Goal: Task Accomplishment & Management: Use online tool/utility

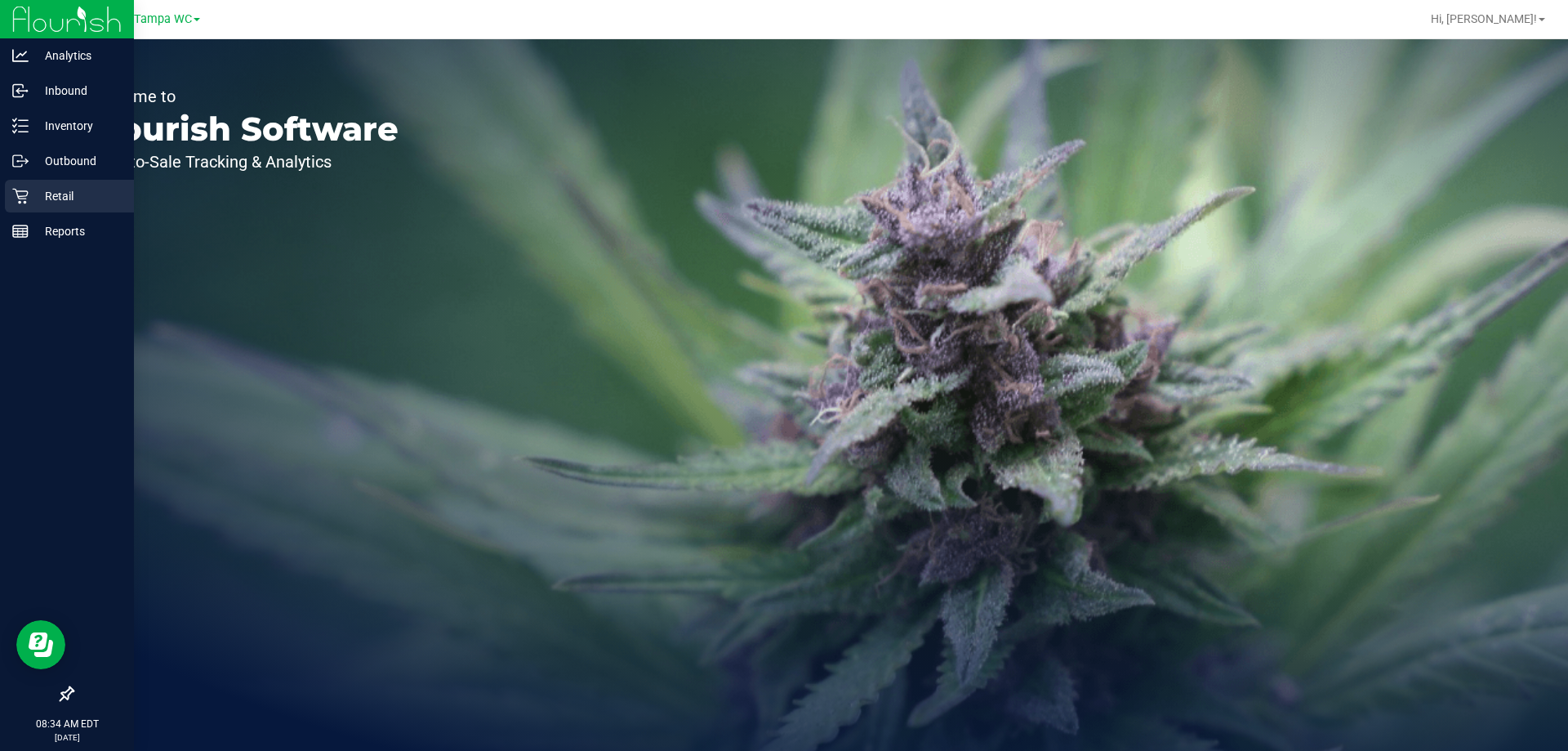
click at [29, 194] on p "Retail" at bounding box center [77, 196] width 98 height 20
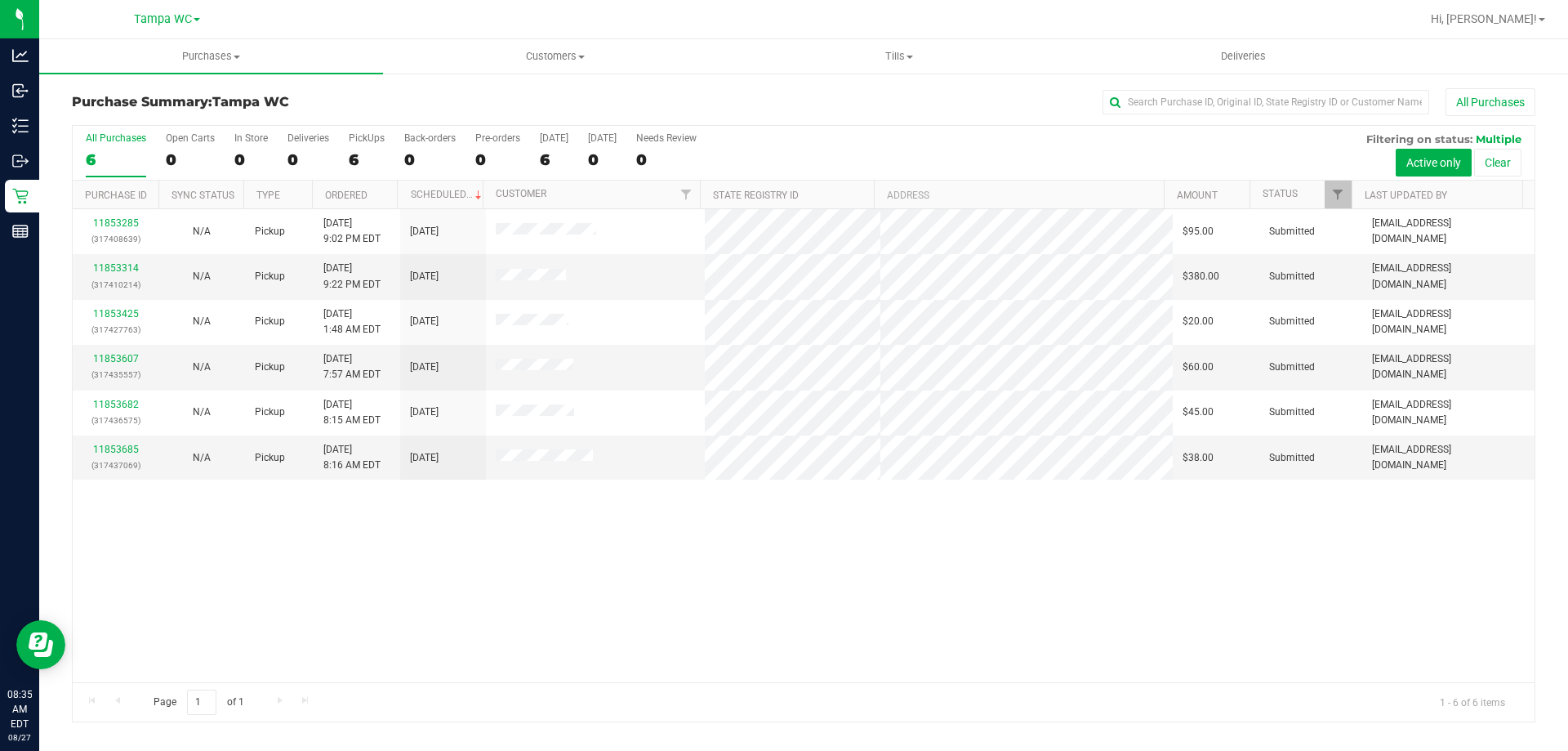
click at [664, 553] on div "11853285 (317408639) N/A Pickup [DATE] 9:02 PM EDT 8/27/2025 $95.00 Submitted […" at bounding box center [804, 445] width 1462 height 473
click at [569, 588] on div "11853285 (317408639) N/A Pickup [DATE] 9:02 PM EDT 8/27/2025 $95.00 Submitted […" at bounding box center [804, 445] width 1462 height 473
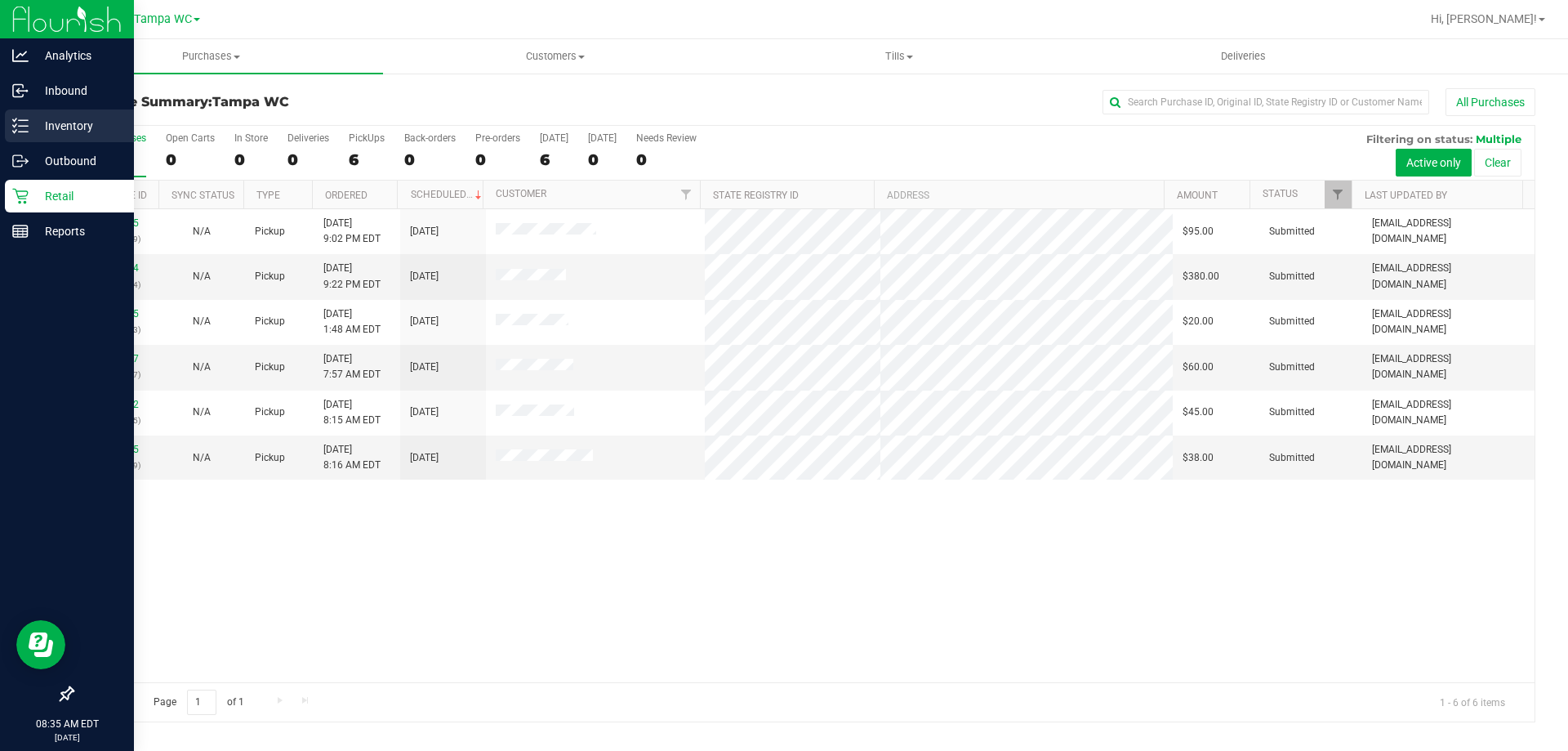
click at [18, 135] on div "Inventory" at bounding box center [69, 126] width 129 height 33
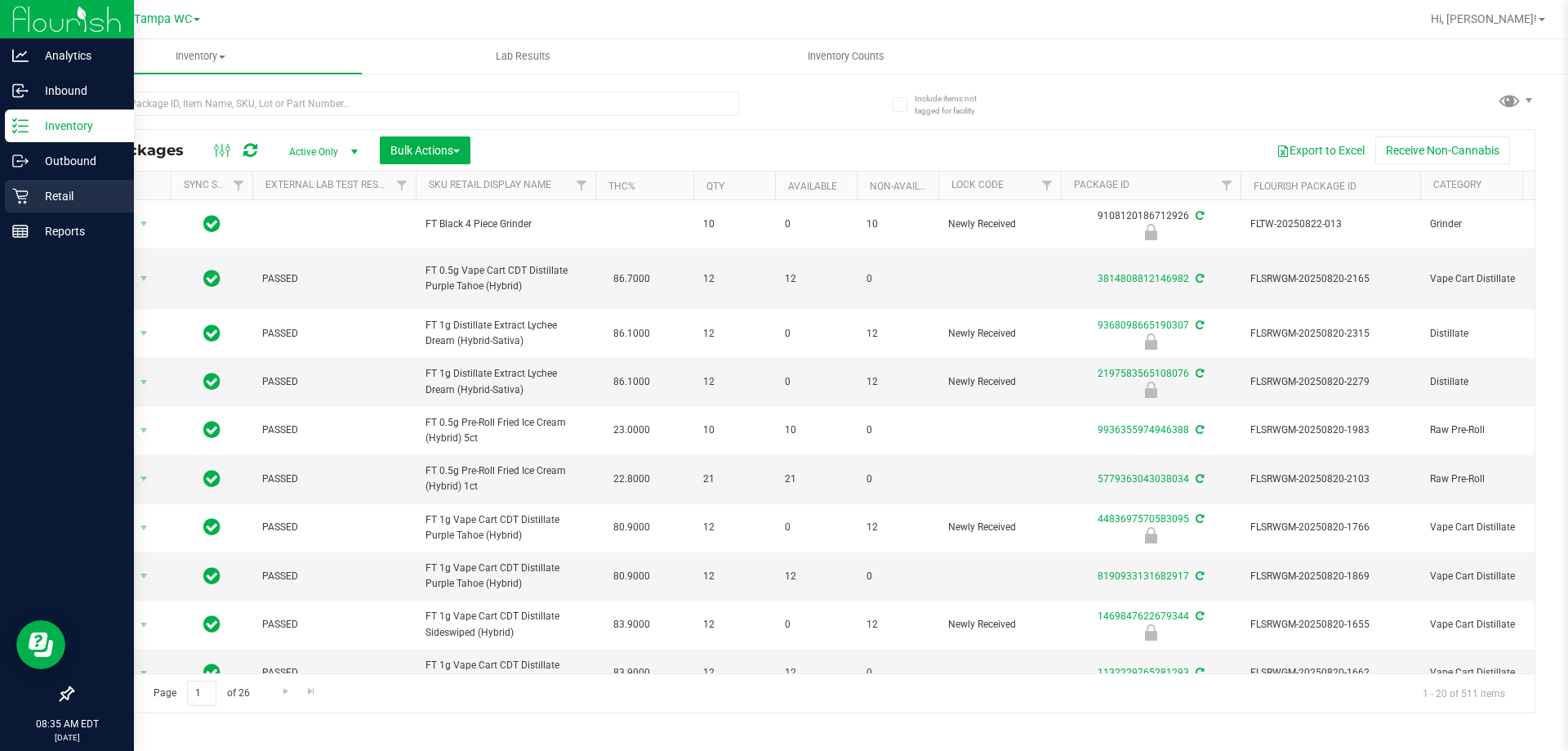
click at [10, 197] on div "Retail" at bounding box center [69, 196] width 129 height 33
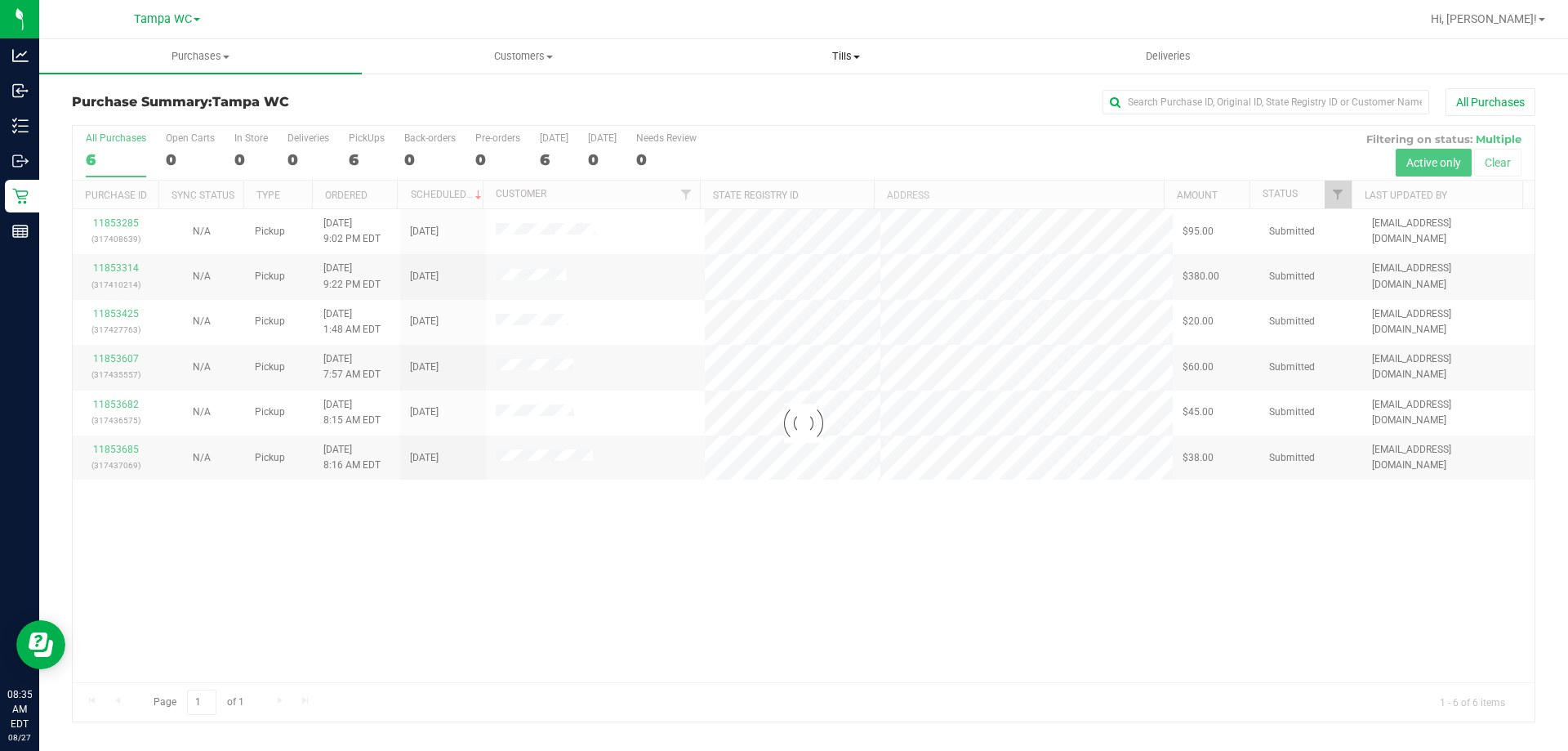
click at [857, 61] on span "Tills" at bounding box center [846, 56] width 321 height 15
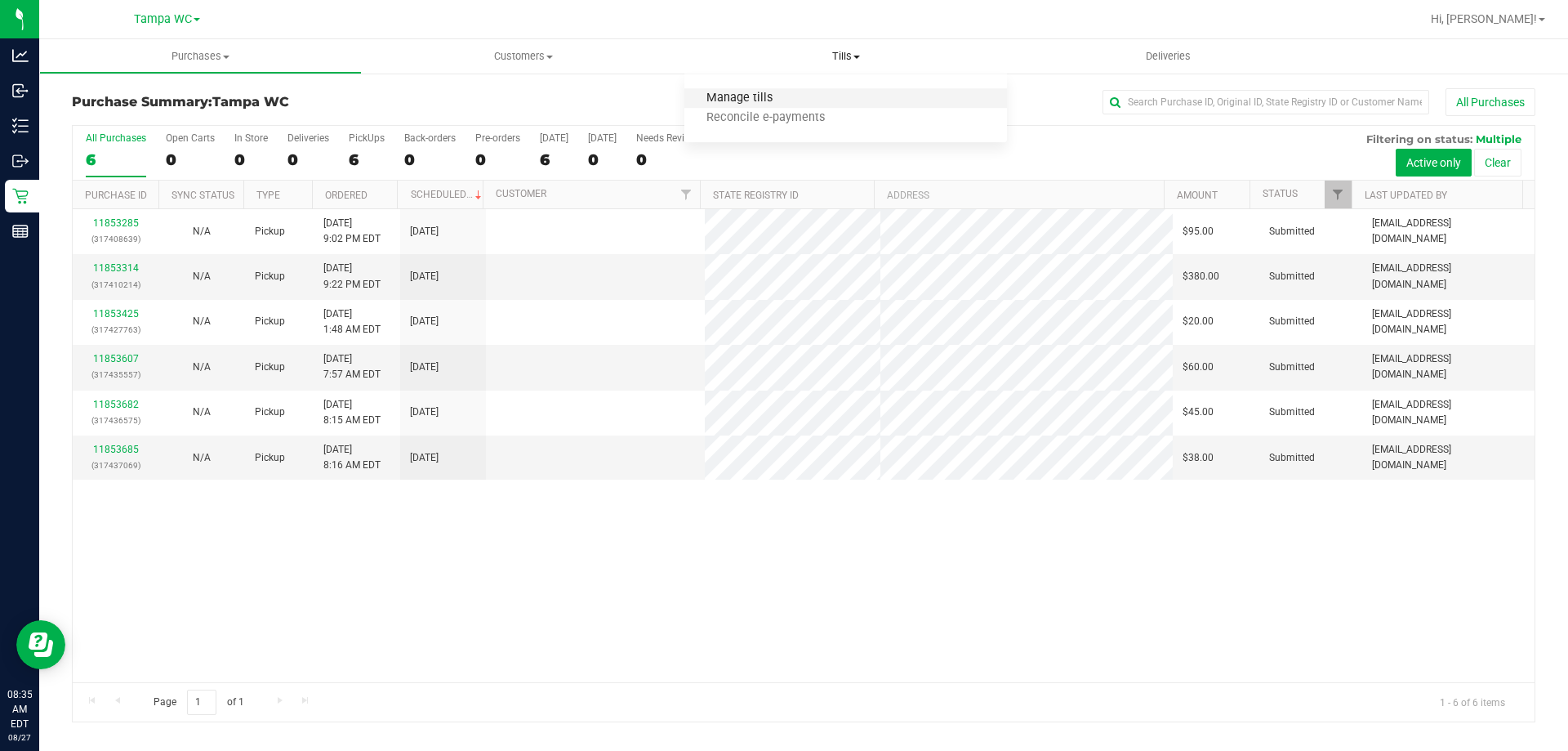
click at [771, 93] on span "Manage tills" at bounding box center [739, 99] width 111 height 14
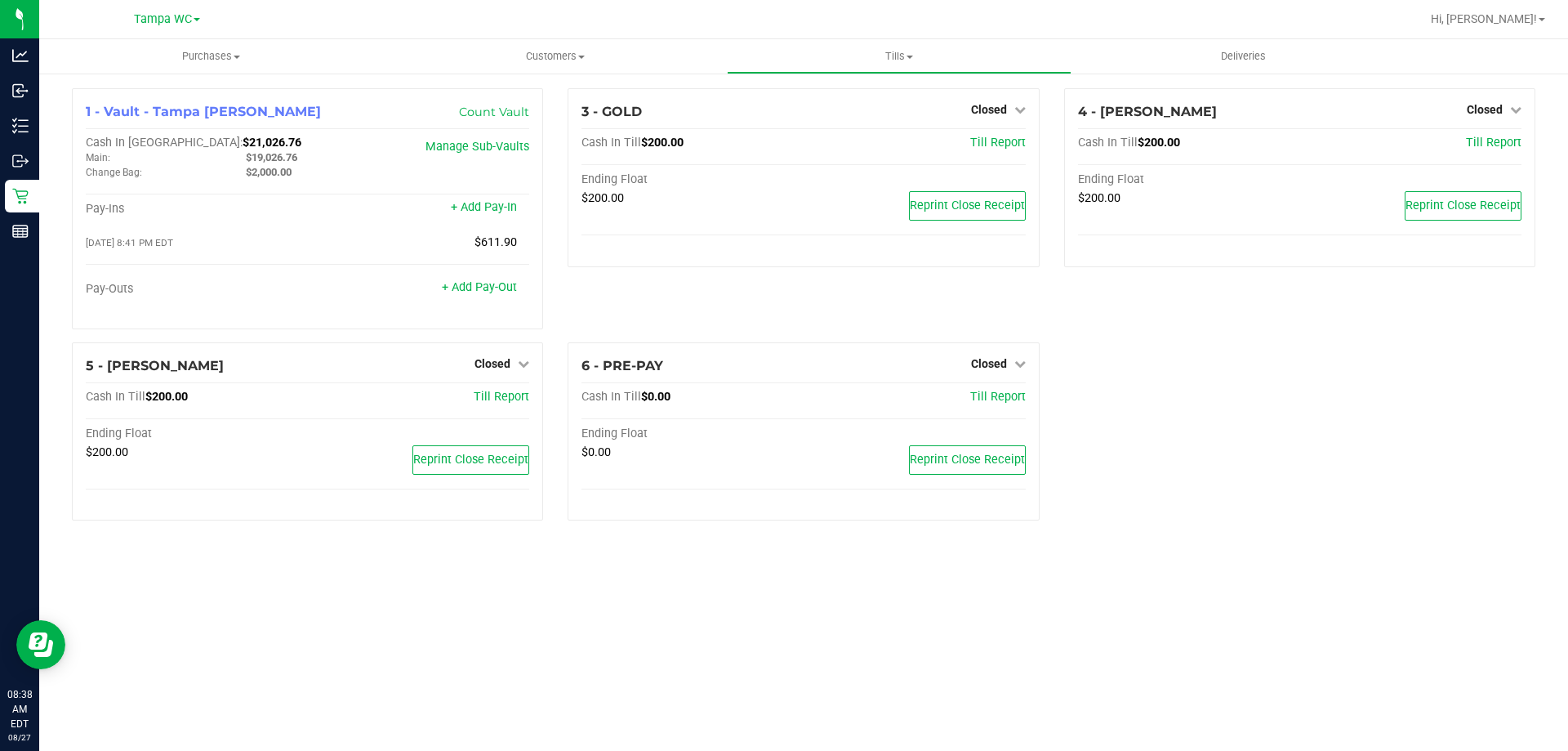
click at [1234, 460] on div "1 - Vault - [GEOGRAPHIC_DATA] [PERSON_NAME] Count Vault Cash In Vault: $21,026.…" at bounding box center [804, 311] width 1488 height 445
click at [1475, 114] on span "Closed" at bounding box center [1485, 109] width 36 height 13
click at [1470, 139] on link "Open Till" at bounding box center [1484, 143] width 43 height 13
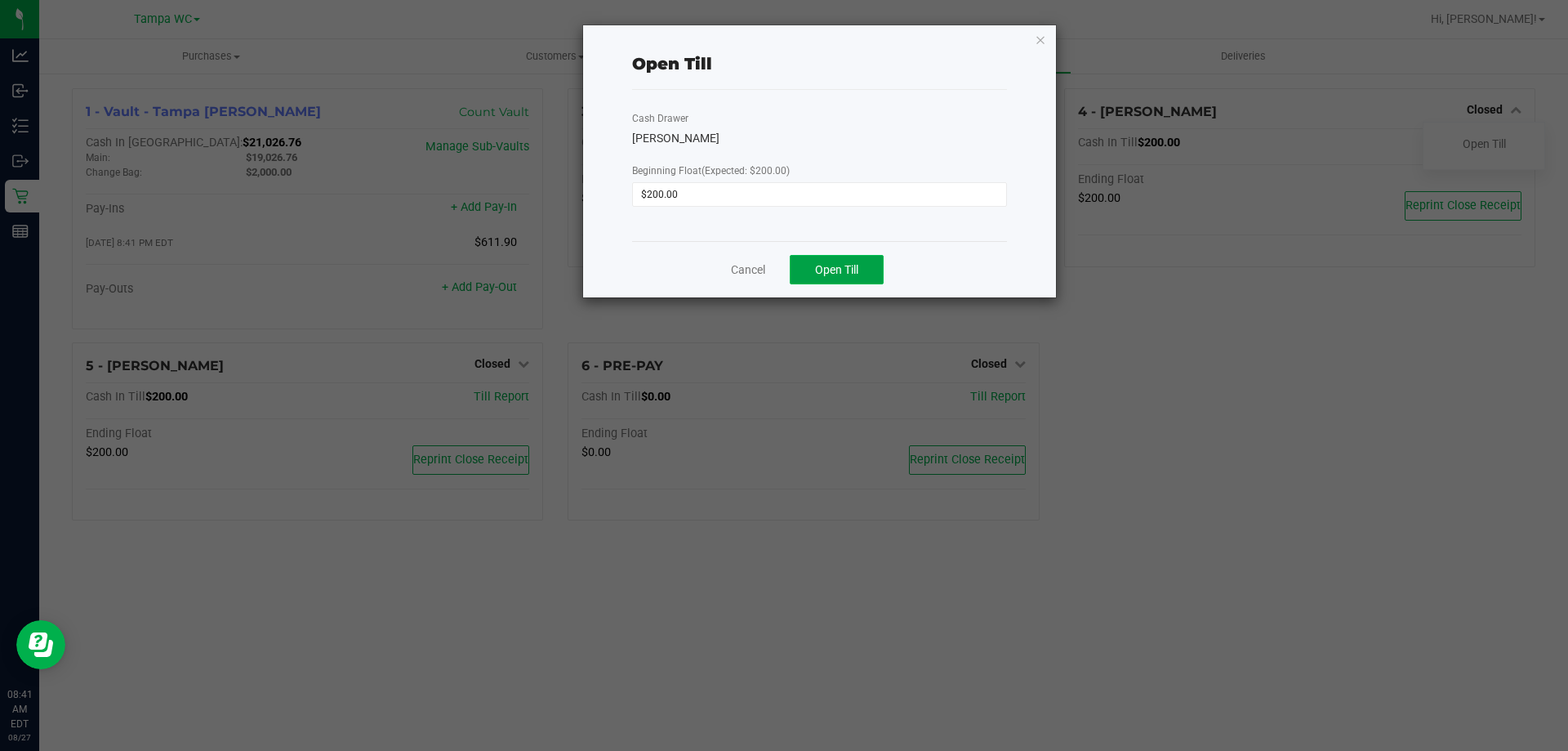
click at [836, 276] on span "Open Till" at bounding box center [836, 270] width 43 height 13
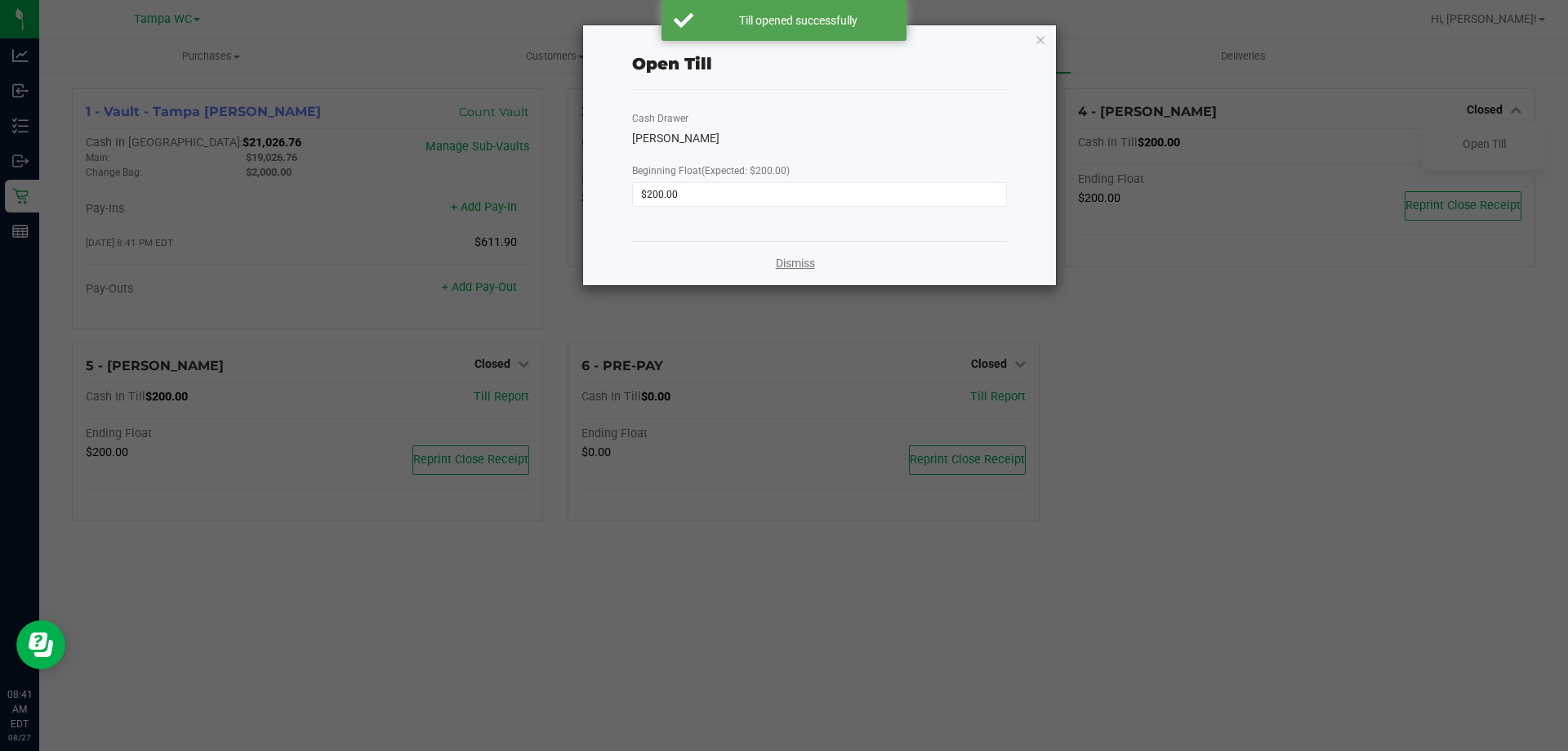
click at [795, 260] on link "Dismiss" at bounding box center [796, 263] width 39 height 17
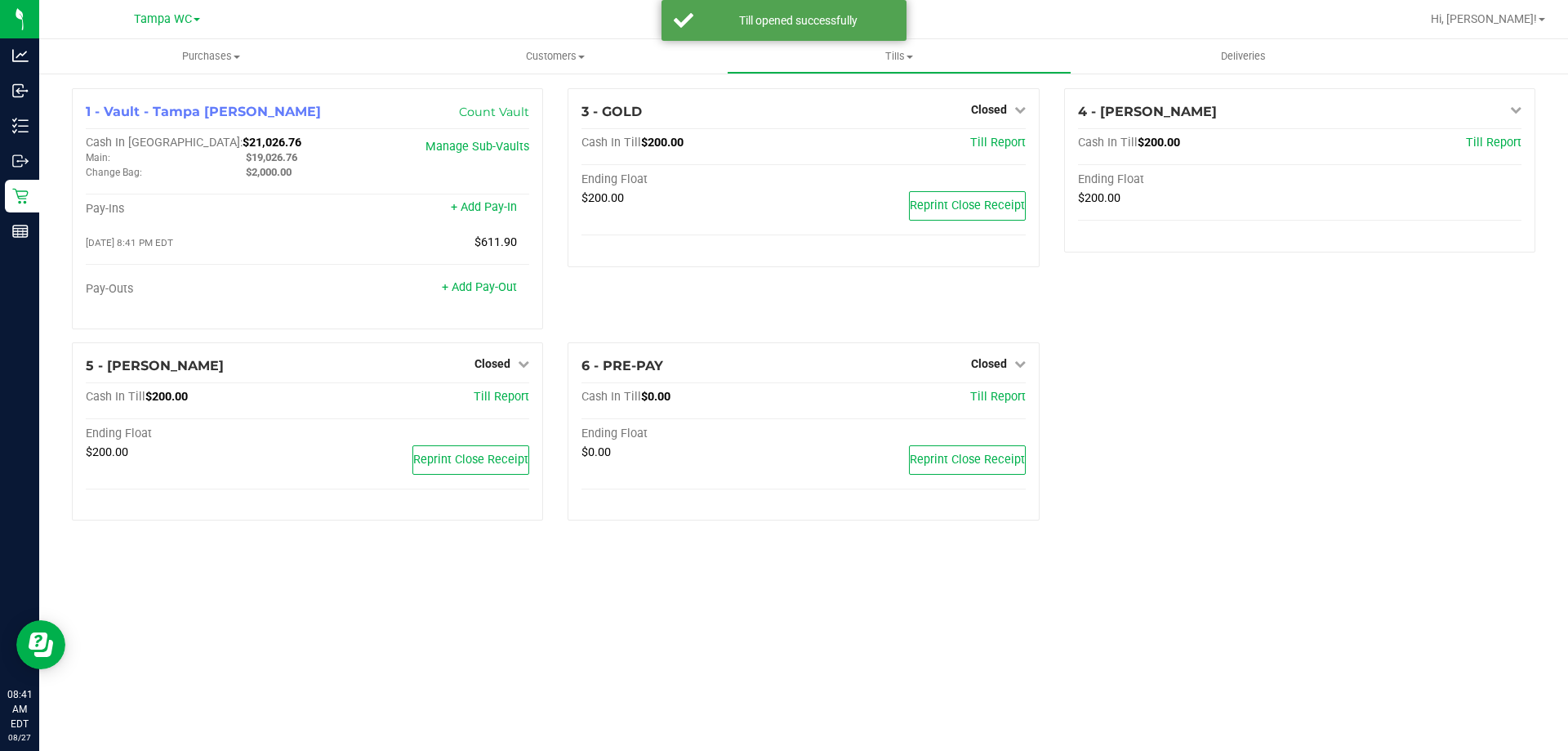
click at [387, 629] on div "Purchases Summary of purchases Fulfillment All purchases Customers All customer…" at bounding box center [804, 395] width 1529 height 712
click at [524, 364] on icon at bounding box center [523, 363] width 11 height 11
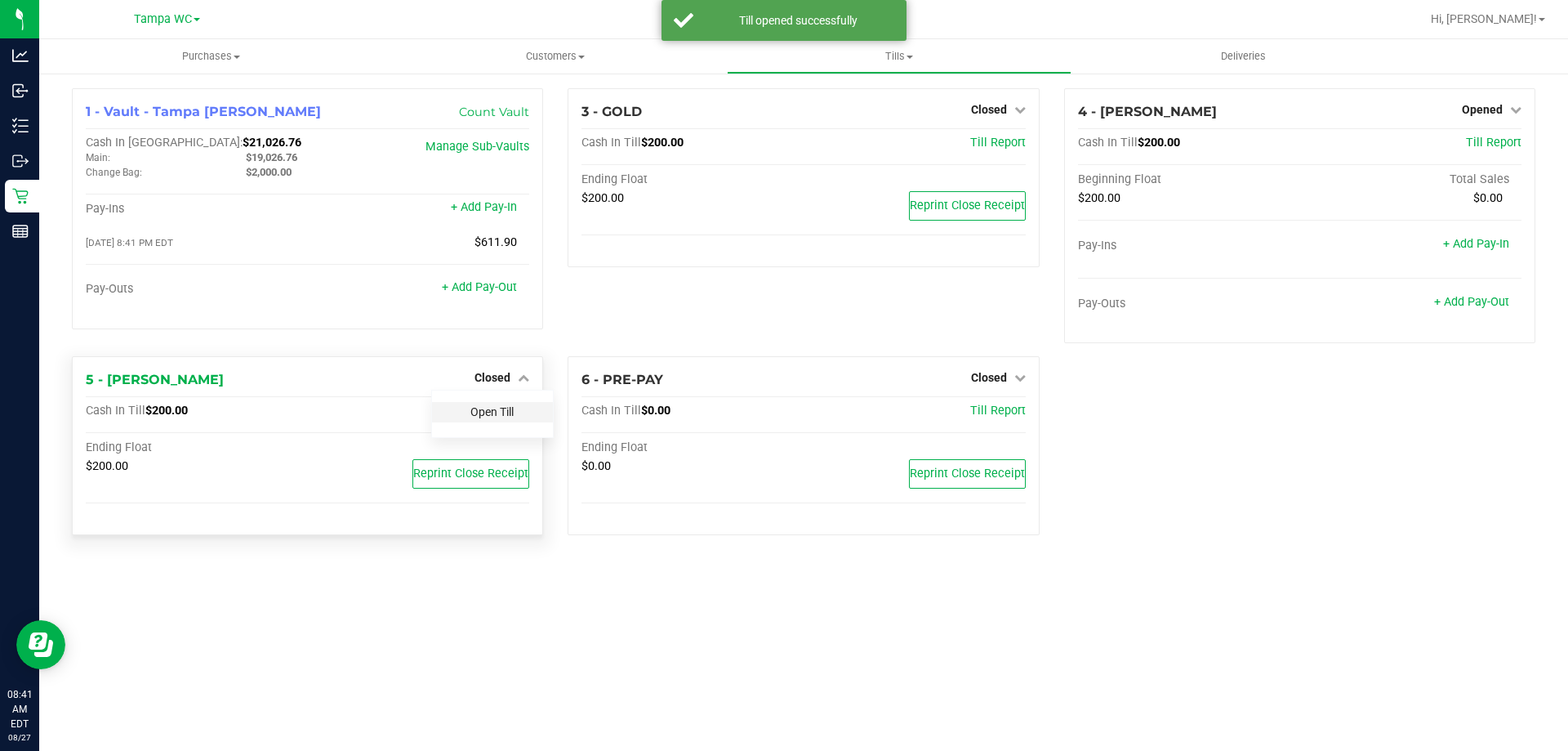
click at [498, 410] on link "Open Till" at bounding box center [492, 411] width 43 height 13
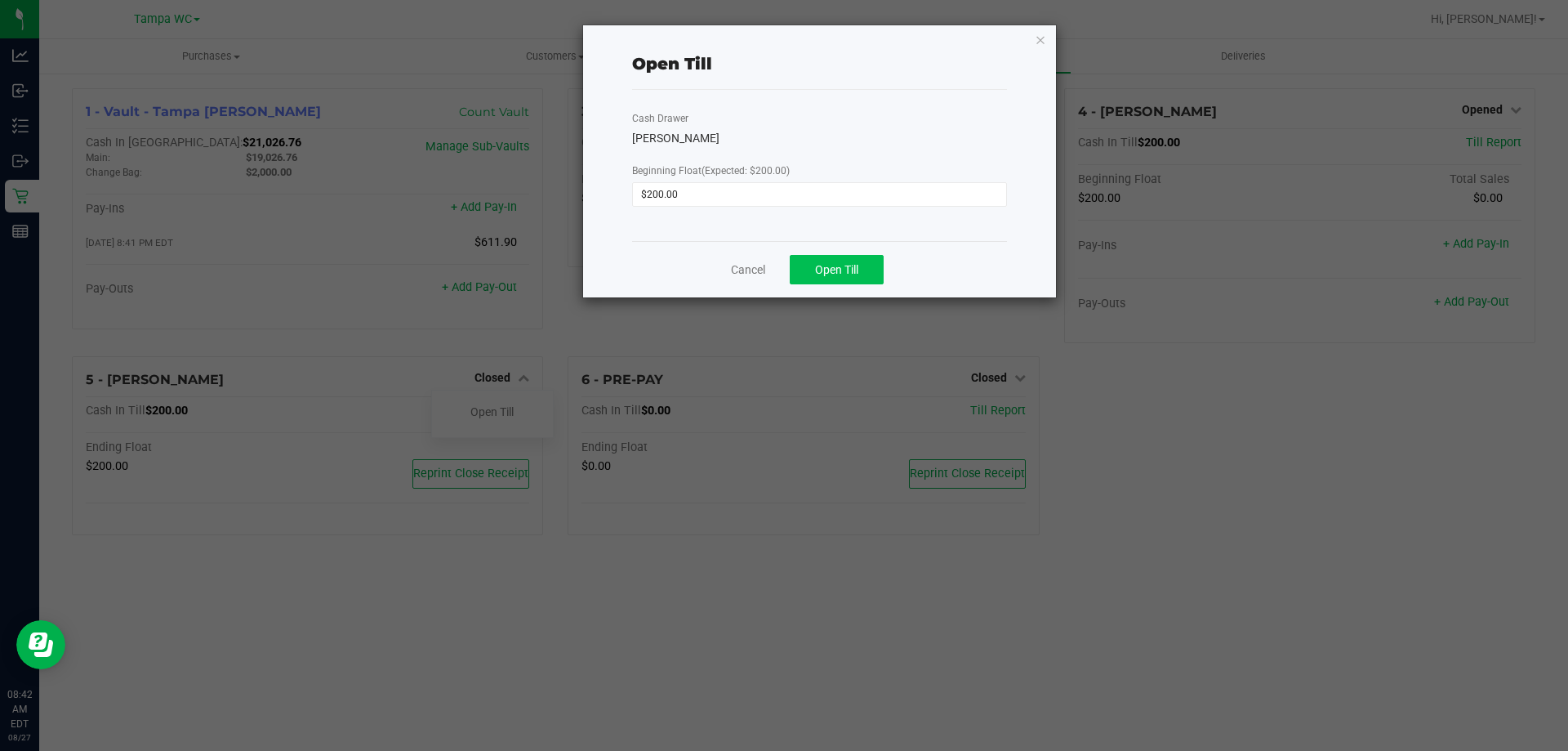
click at [839, 270] on span "Open Till" at bounding box center [836, 270] width 43 height 13
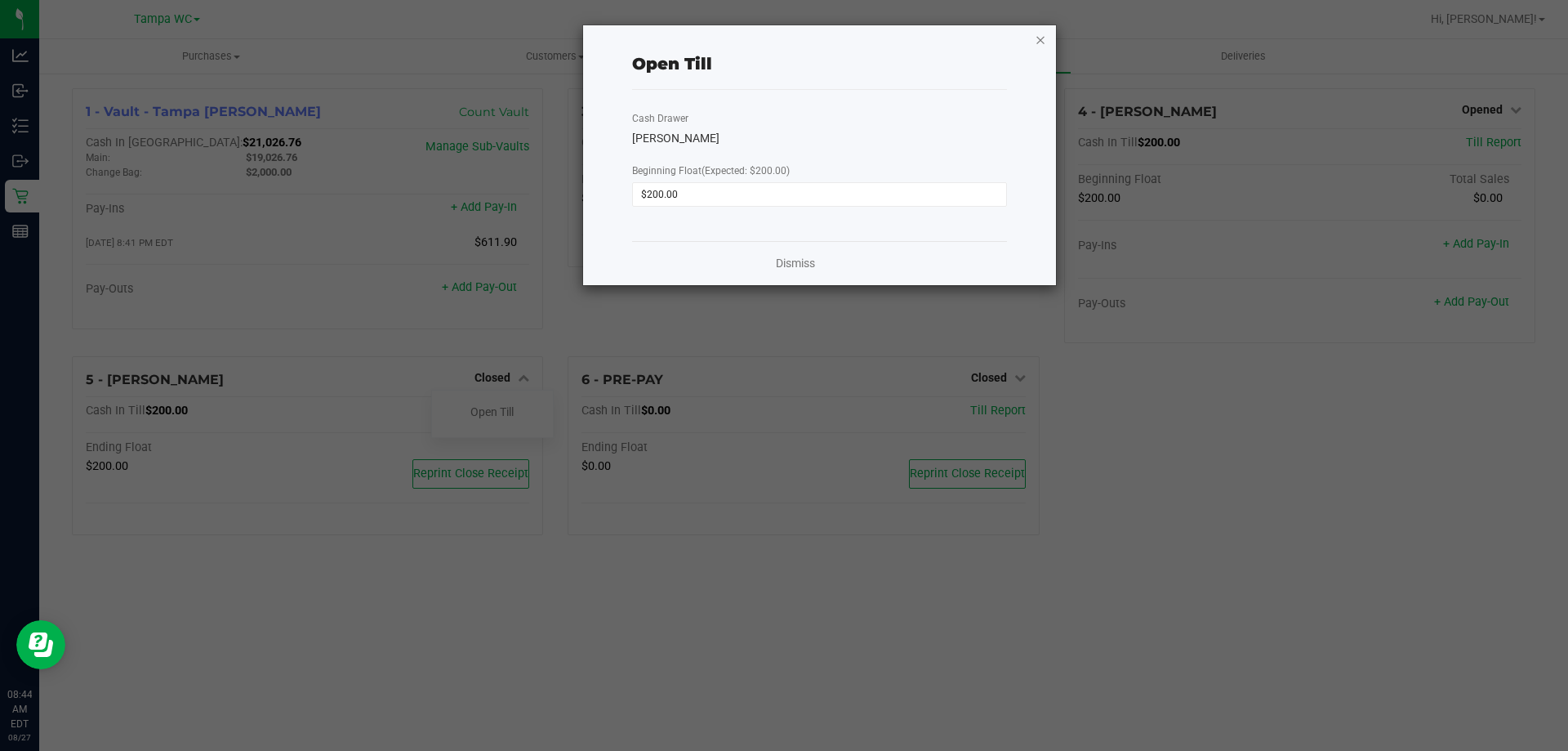
click at [1041, 30] on icon "button" at bounding box center [1040, 39] width 11 height 20
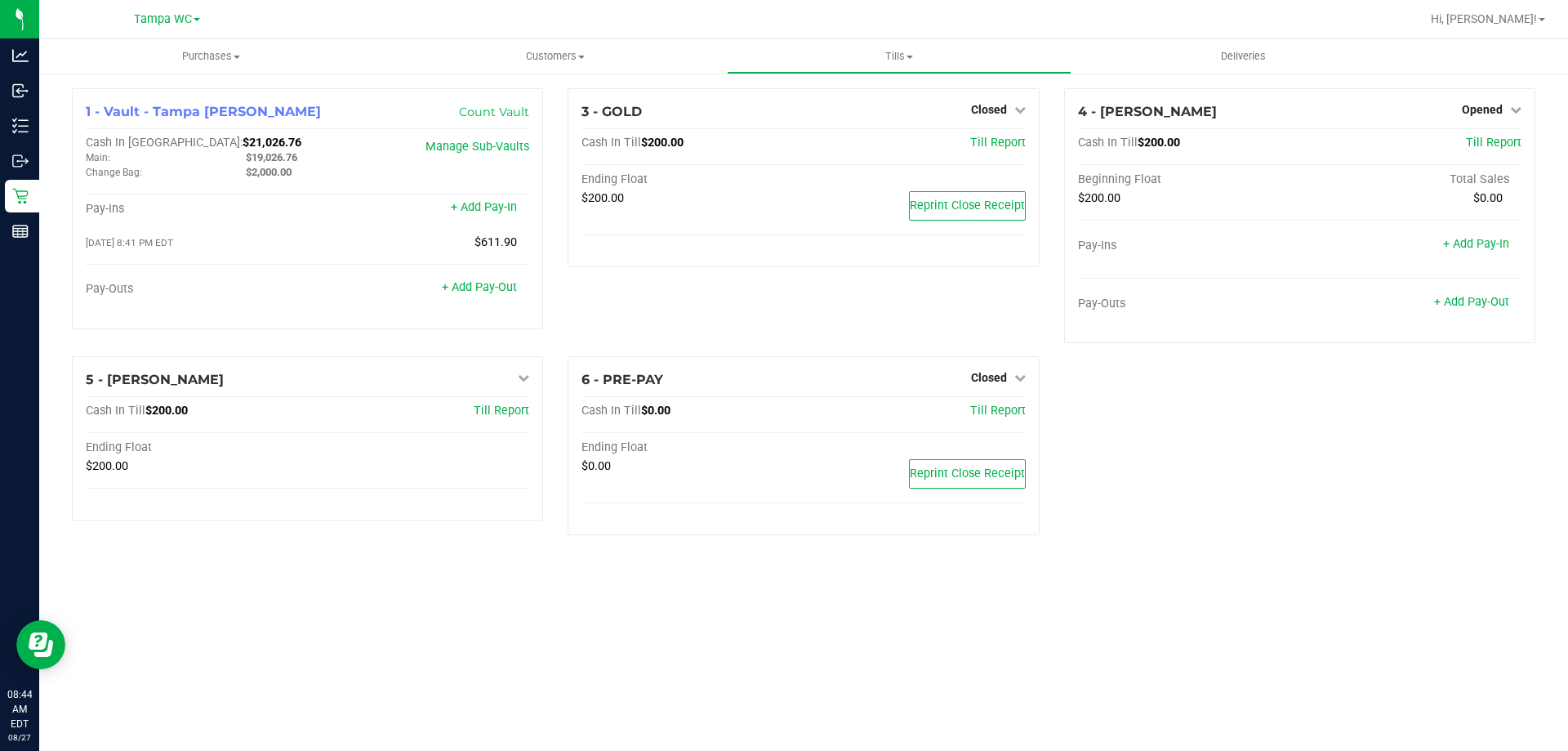
click at [522, 594] on div "Purchases Summary of purchases Fulfillment All purchases Customers All customer…" at bounding box center [804, 395] width 1529 height 712
